Goal: Transaction & Acquisition: Purchase product/service

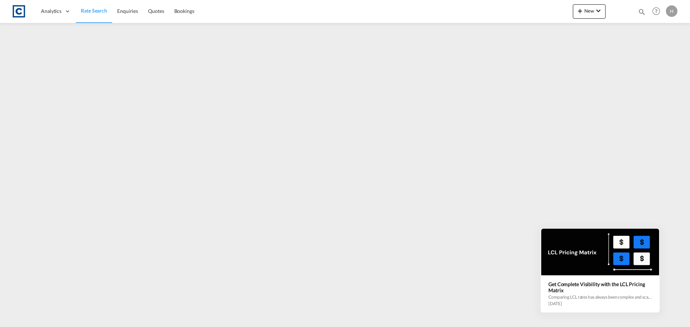
click at [659, 229] on icon at bounding box center [658, 229] width 5 height 5
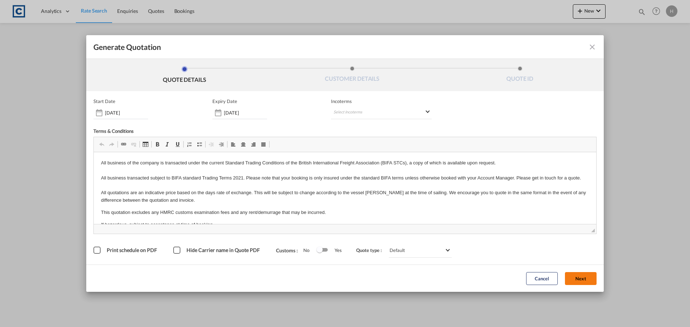
click at [579, 281] on button "Next" at bounding box center [581, 278] width 32 height 13
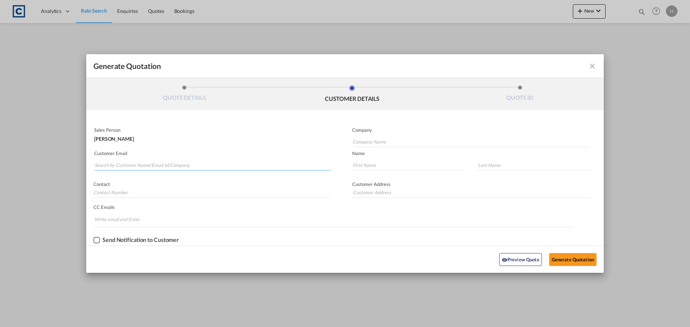
click at [140, 166] on input "Search by Customer Name/Email Id/Company" at bounding box center [212, 165] width 237 height 11
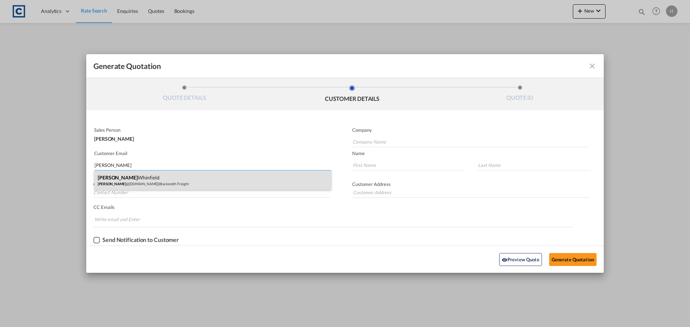
type input "[PERSON_NAME]"
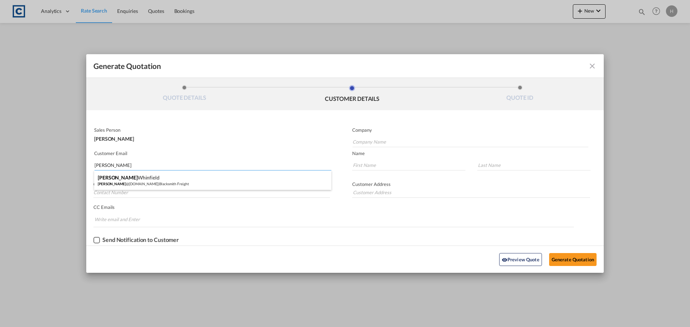
click at [177, 184] on div "[PERSON_NAME] [PERSON_NAME] @[DOMAIN_NAME] | Blacksmith Freight" at bounding box center [212, 180] width 237 height 19
type input "Blacksmith Freight"
type input "[PERSON_NAME][EMAIL_ADDRESS][DOMAIN_NAME]"
type input "[PERSON_NAME]"
type input "Whinfield"
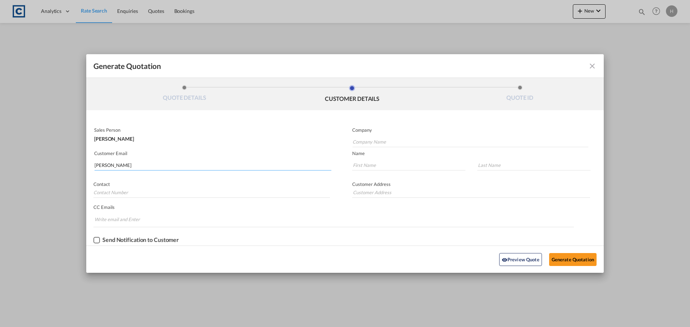
type input "Unit 5. Building [GEOGRAPHIC_DATA] M90 5UJ"
click at [577, 267] on div "Preview Quote Generate Quotation" at bounding box center [345, 260] width 510 height 20
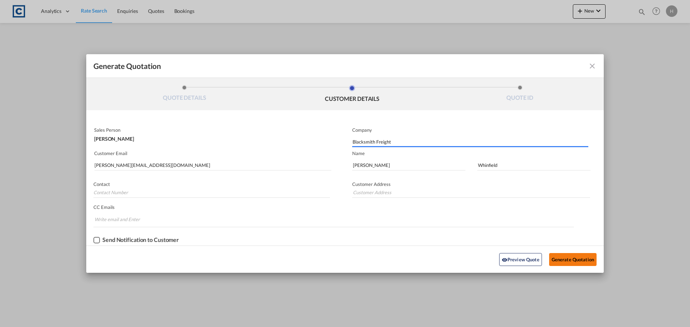
click at [578, 260] on button "Generate Quotation" at bounding box center [572, 259] width 47 height 13
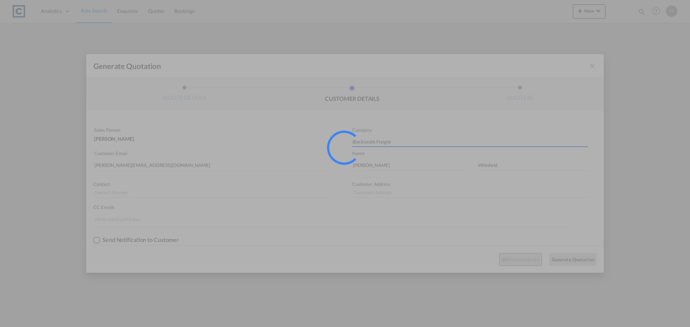
type input "Unit 5. Building [GEOGRAPHIC_DATA] M90 5UJ"
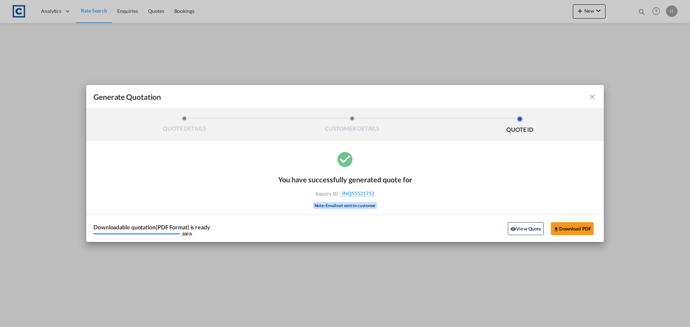
click at [531, 231] on button "View Quote" at bounding box center [526, 228] width 36 height 13
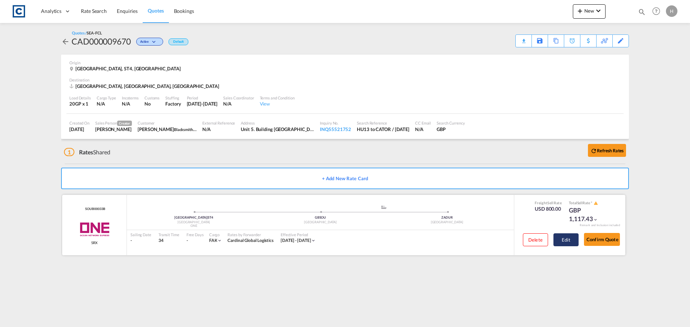
drag, startPoint x: 567, startPoint y: 237, endPoint x: 558, endPoint y: 236, distance: 9.3
click at [567, 237] on button "Edit" at bounding box center [565, 239] width 25 height 13
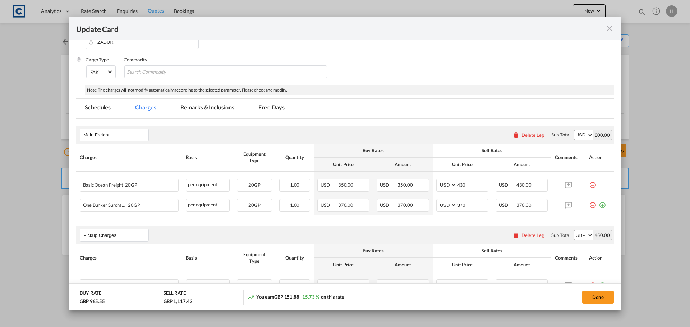
scroll to position [180, 0]
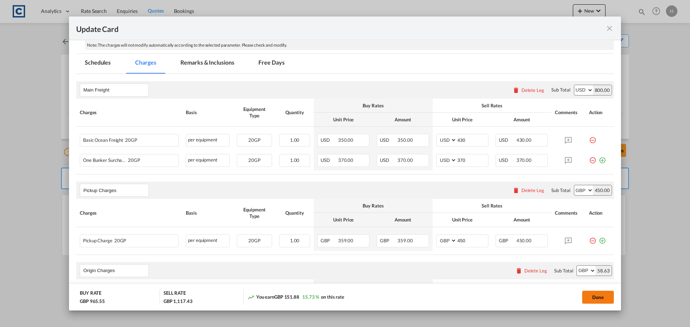
click at [598, 300] on button "Done" at bounding box center [598, 297] width 32 height 13
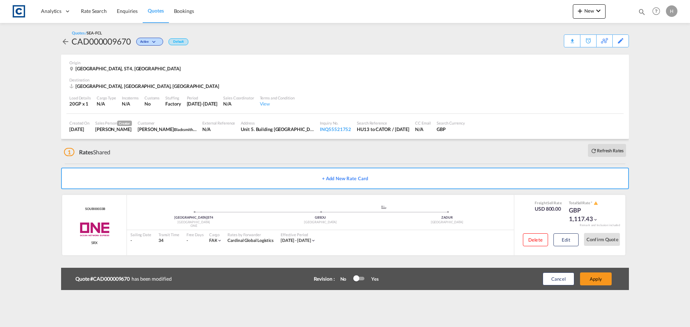
click at [521, 56] on div "Origin [GEOGRAPHIC_DATA], ST4, [GEOGRAPHIC_DATA]" at bounding box center [344, 66] width 551 height 23
click at [65, 40] on md-icon "icon-arrow-left" at bounding box center [65, 41] width 9 height 9
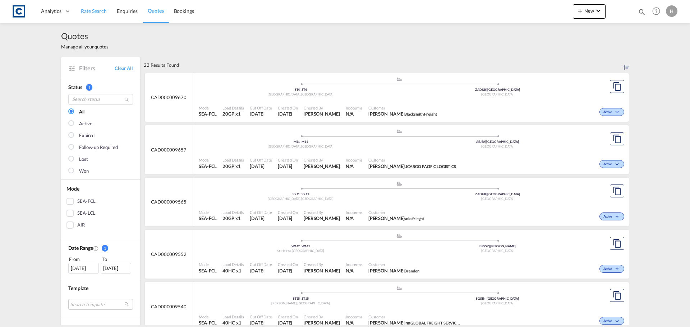
click at [92, 9] on span "Rate Search" at bounding box center [94, 11] width 26 height 6
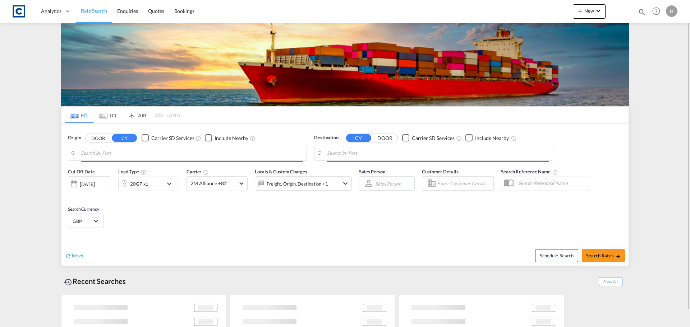
type input "GB-ST4, [GEOGRAPHIC_DATA]"
type input "[GEOGRAPHIC_DATA], ZADUR"
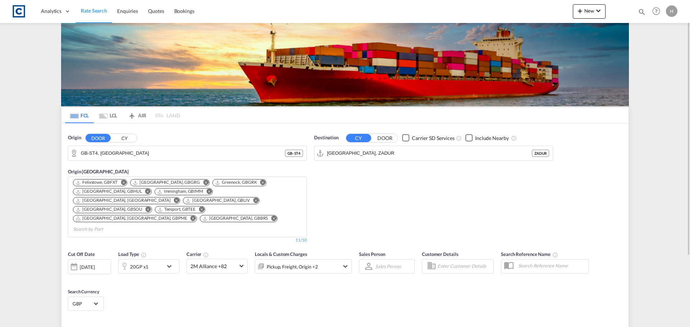
click at [170, 262] on md-icon "icon-chevron-down" at bounding box center [171, 266] width 12 height 9
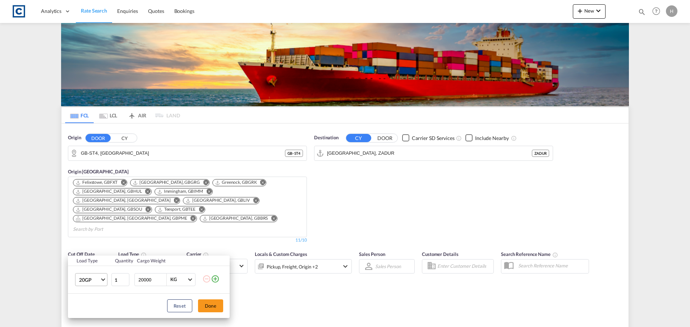
click at [106, 277] on md-select-value "20GP" at bounding box center [92, 280] width 29 height 12
click at [105, 277] on md-option "40HC" at bounding box center [97, 275] width 49 height 17
click at [215, 304] on button "Done" at bounding box center [210, 306] width 25 height 13
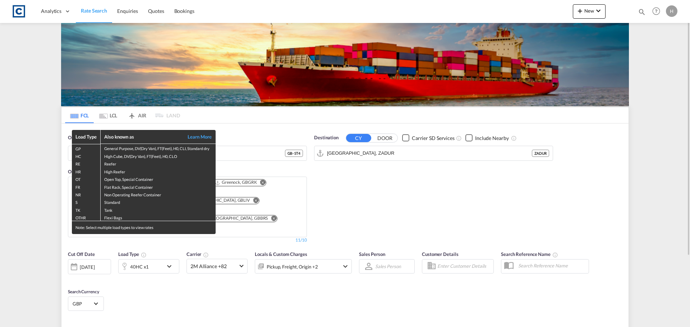
drag, startPoint x: 460, startPoint y: 203, endPoint x: 485, endPoint y: 235, distance: 40.5
click at [460, 205] on div "Load Type Also known as Learn More GP General Purpose, DV(Dry Van), FT(Feet), H…" at bounding box center [345, 163] width 690 height 327
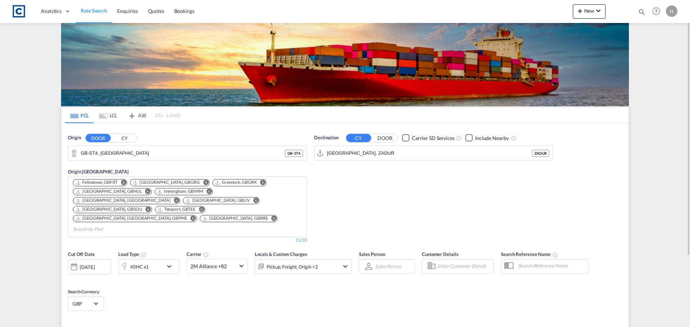
click at [271, 216] on md-icon "Remove" at bounding box center [273, 218] width 5 height 5
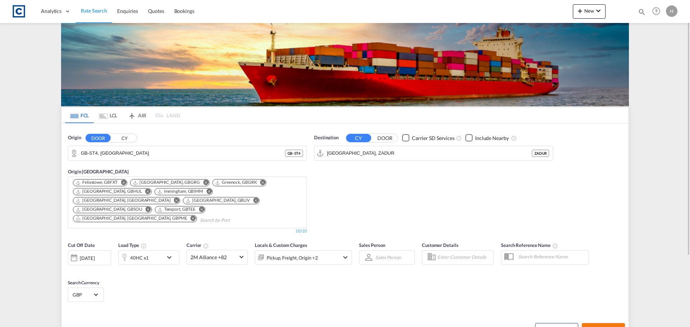
click at [604, 327] on span "Search Rates" at bounding box center [603, 330] width 34 height 6
type input "ST4 to ZADUR / [DATE]"
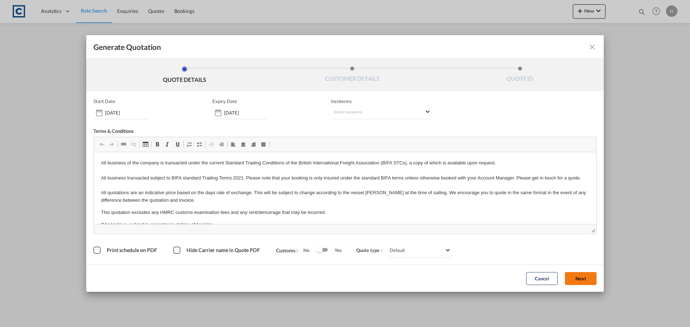
click at [588, 274] on button "Next" at bounding box center [581, 278] width 32 height 13
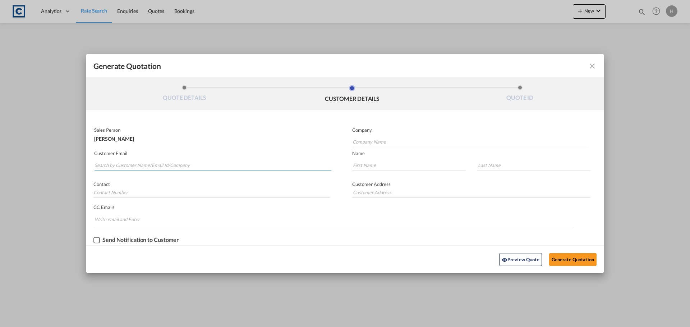
drag, startPoint x: 122, startPoint y: 164, endPoint x: 110, endPoint y: 180, distance: 20.0
click at [120, 171] on md-input-container "Customer Email" at bounding box center [212, 161] width 239 height 23
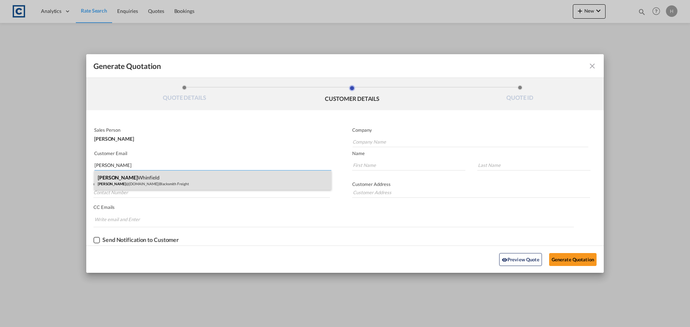
type input "[PERSON_NAME]"
click at [203, 187] on div "[PERSON_NAME] [PERSON_NAME] @[DOMAIN_NAME] | Blacksmith Freight" at bounding box center [212, 180] width 237 height 19
type input "Blacksmith Freight"
type input "[PERSON_NAME][EMAIL_ADDRESS][DOMAIN_NAME]"
type input "[PERSON_NAME]"
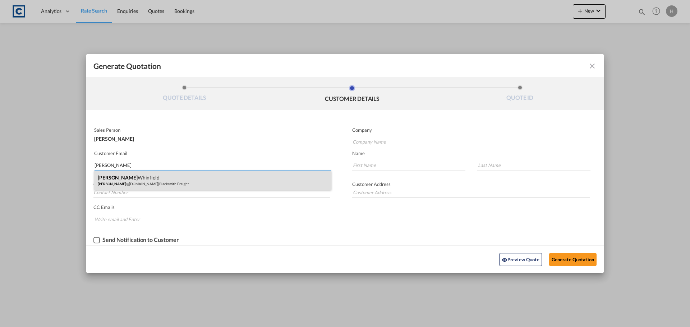
type input "Whinfield"
type input "Unit 5. Building [GEOGRAPHIC_DATA] M90 5UJ"
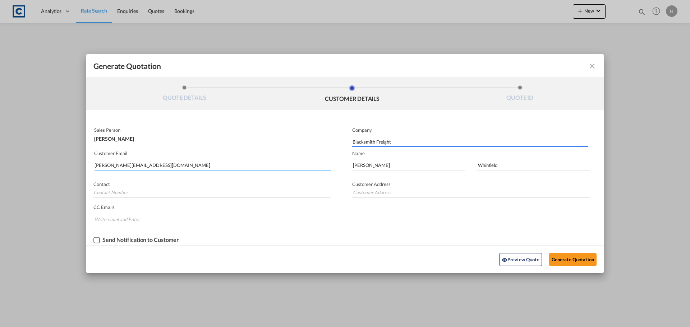
type input "Unit 5. Building [GEOGRAPHIC_DATA] M90 5UJ"
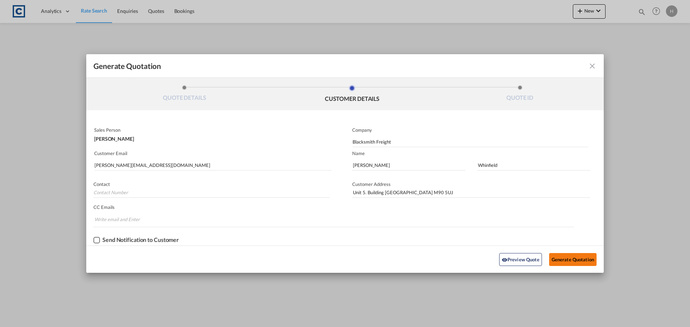
click at [576, 261] on button "Generate Quotation" at bounding box center [572, 259] width 47 height 13
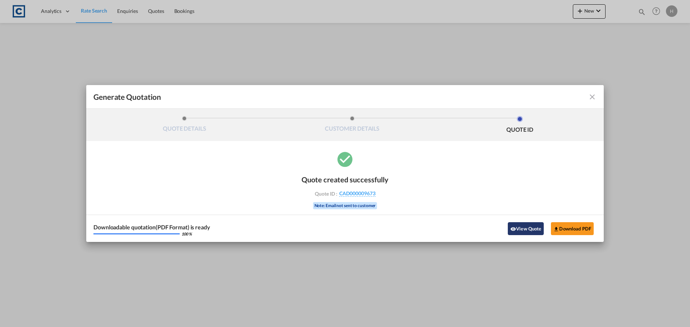
click at [527, 227] on button "View Quote" at bounding box center [526, 228] width 36 height 13
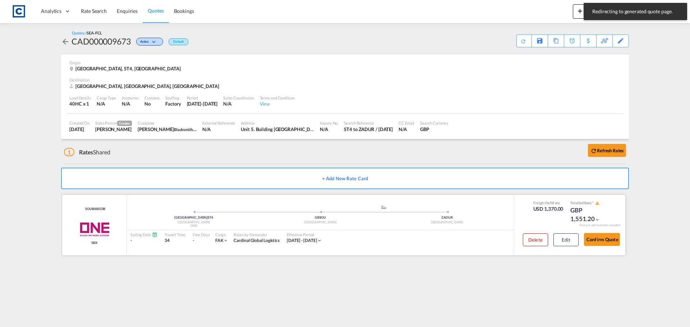
drag, startPoint x: 564, startPoint y: 240, endPoint x: 385, endPoint y: 236, distance: 179.3
click at [563, 240] on button "Edit" at bounding box center [565, 239] width 25 height 13
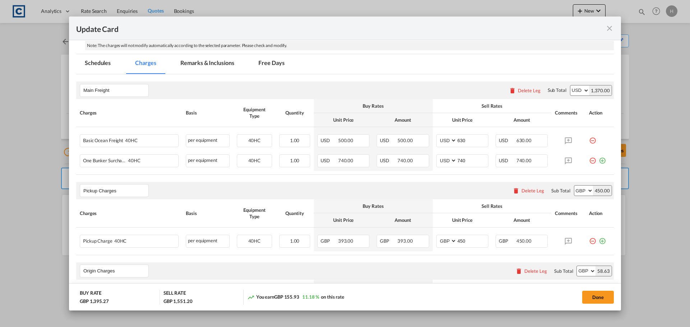
scroll to position [180, 0]
click at [593, 295] on button "Done" at bounding box center [598, 297] width 32 height 13
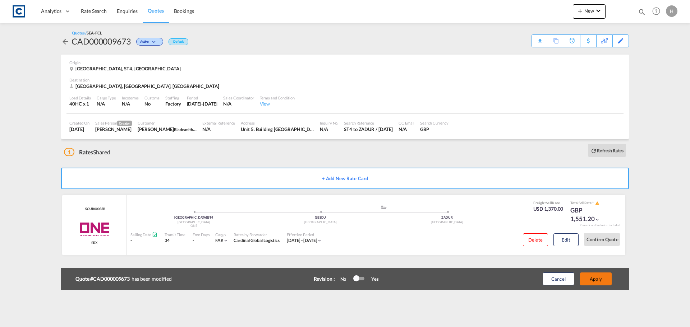
click at [597, 276] on button "Apply" at bounding box center [596, 279] width 32 height 13
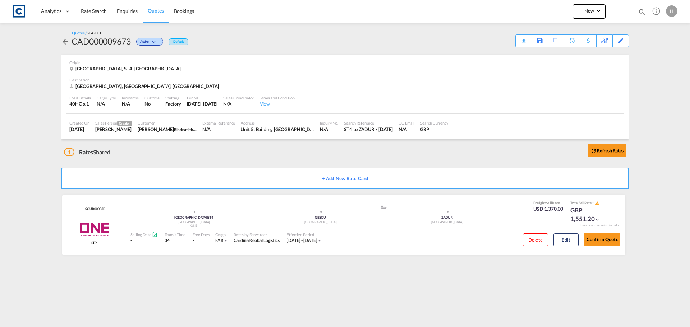
click at [360, 290] on md-content "Analytics Dashboard Rate Search Enquiries Quotes Bookings New Quote Bookings" at bounding box center [345, 163] width 690 height 327
click at [439, 55] on div "Origin [GEOGRAPHIC_DATA], ST4, [GEOGRAPHIC_DATA]" at bounding box center [344, 66] width 551 height 23
click at [316, 277] on md-content "Analytics Dashboard Rate Search Enquiries Quotes Bookings New Quote Bookings" at bounding box center [345, 163] width 690 height 327
drag, startPoint x: 100, startPoint y: 12, endPoint x: 89, endPoint y: 17, distance: 12.2
click at [100, 12] on span "Rate Search" at bounding box center [94, 11] width 26 height 6
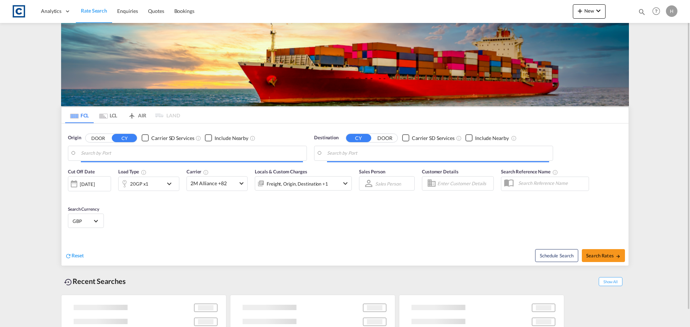
type input "GB-ST4, [GEOGRAPHIC_DATA]"
type input "[GEOGRAPHIC_DATA], ZADUR"
